Goal: Check status: Check status

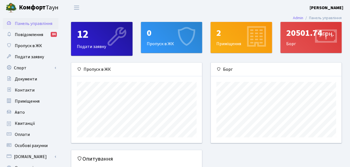
scroll to position [80, 131]
click at [24, 123] on span "Квитанції" at bounding box center [25, 124] width 20 height 6
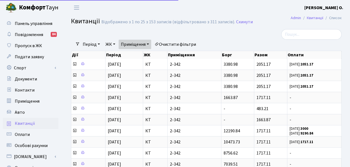
select select "25"
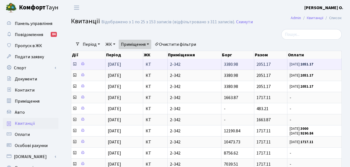
scroll to position [28, 0]
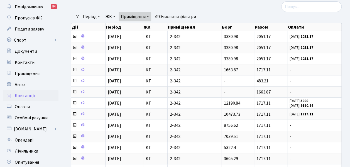
click at [151, 17] on link "Приміщення" at bounding box center [134, 16] width 33 height 9
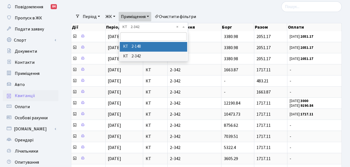
click at [154, 47] on li "КТ 2-148" at bounding box center [154, 47] width 68 height 10
